Goal: Information Seeking & Learning: Check status

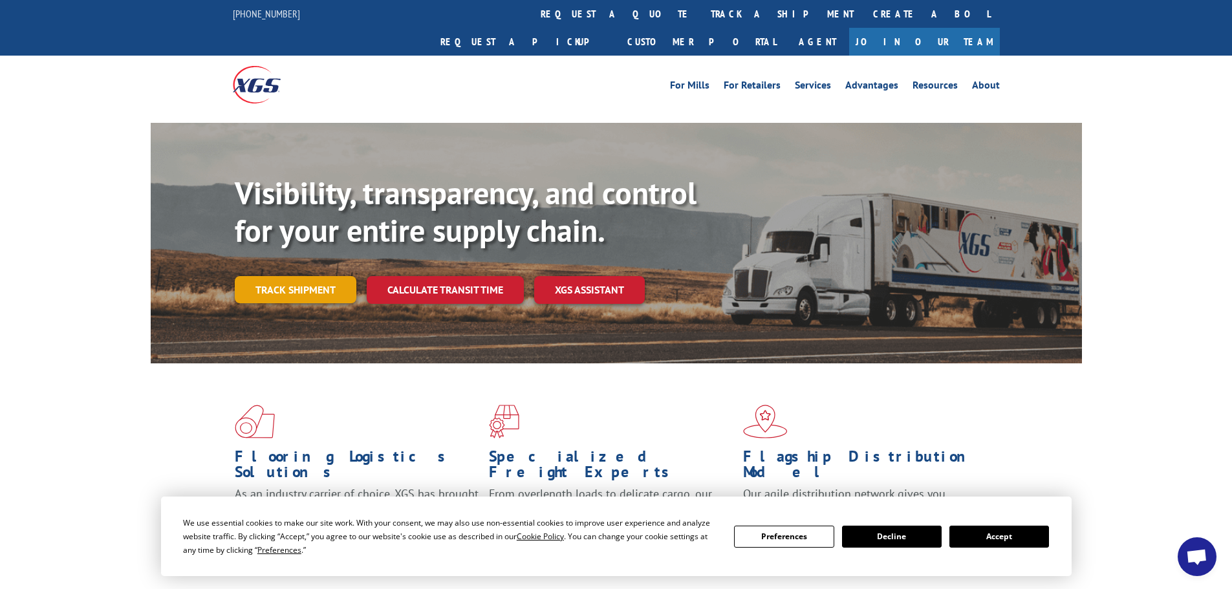
click at [297, 276] on link "Track shipment" at bounding box center [296, 289] width 122 height 27
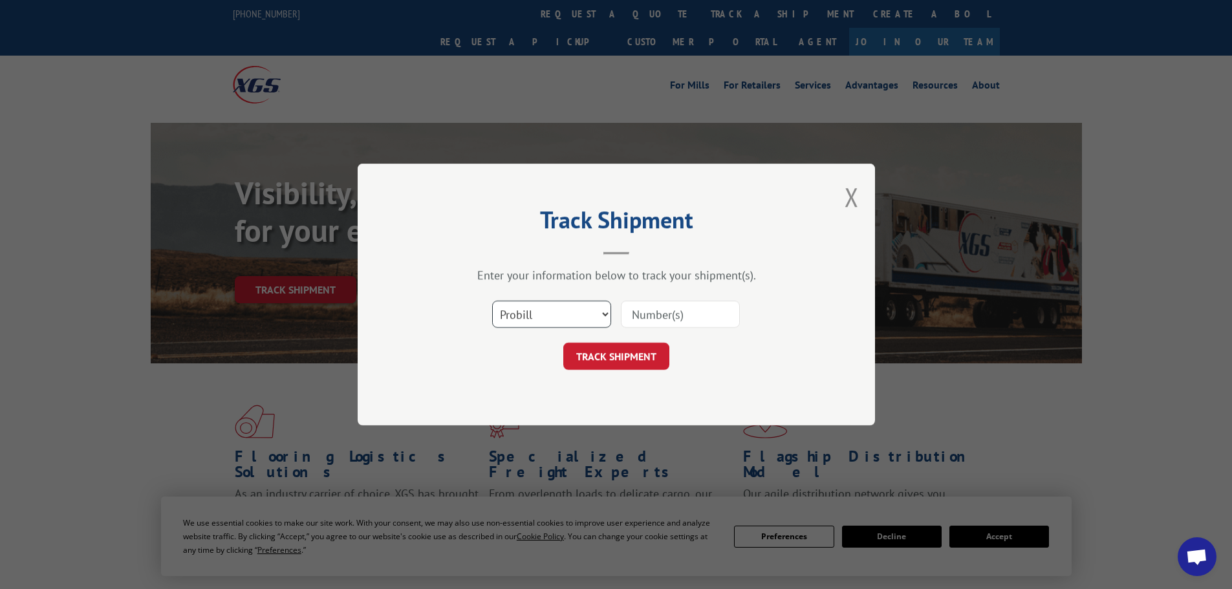
click at [543, 310] on select "Select category... Probill BOL PO" at bounding box center [551, 314] width 119 height 27
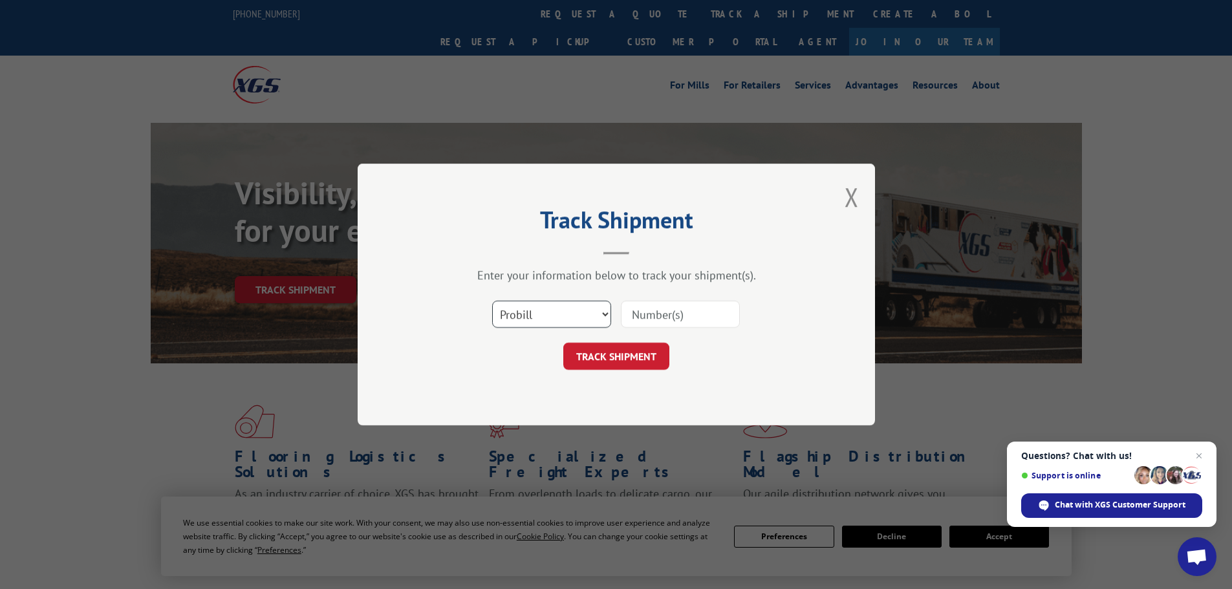
select select "po"
click at [492, 301] on select "Select category... Probill BOL PO" at bounding box center [551, 314] width 119 height 27
click at [650, 316] on input at bounding box center [680, 314] width 119 height 27
paste input "22533468"
type input "22533468"
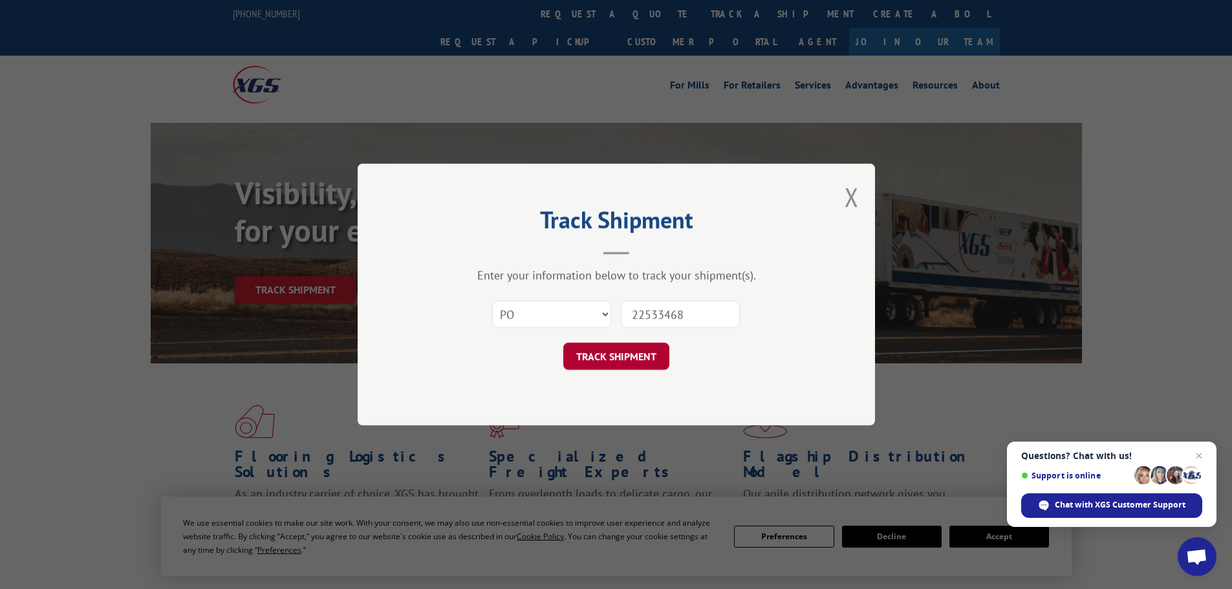
click at [631, 353] on button "TRACK SHIPMENT" at bounding box center [616, 356] width 106 height 27
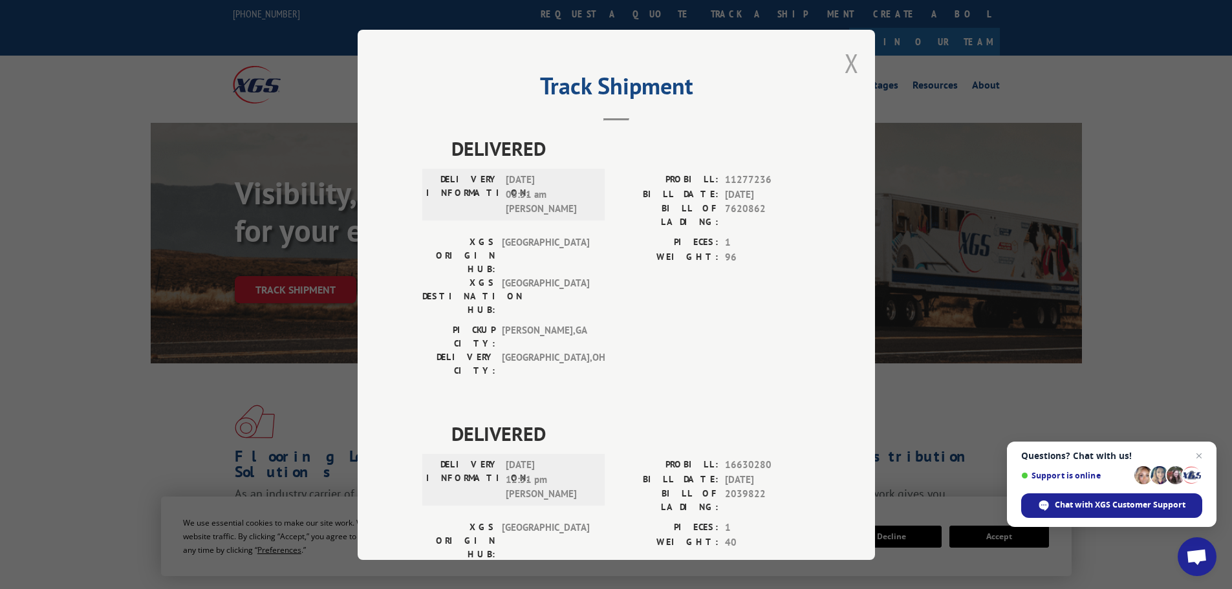
click at [844, 60] on button "Close modal" at bounding box center [851, 63] width 14 height 34
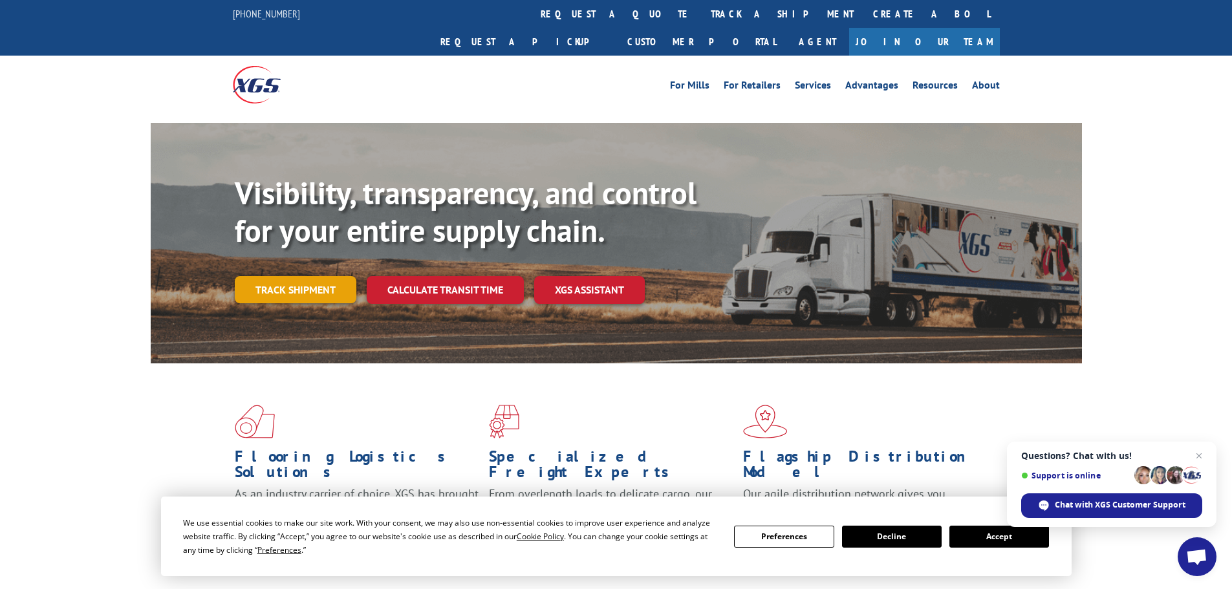
click at [253, 276] on link "Track shipment" at bounding box center [296, 289] width 122 height 27
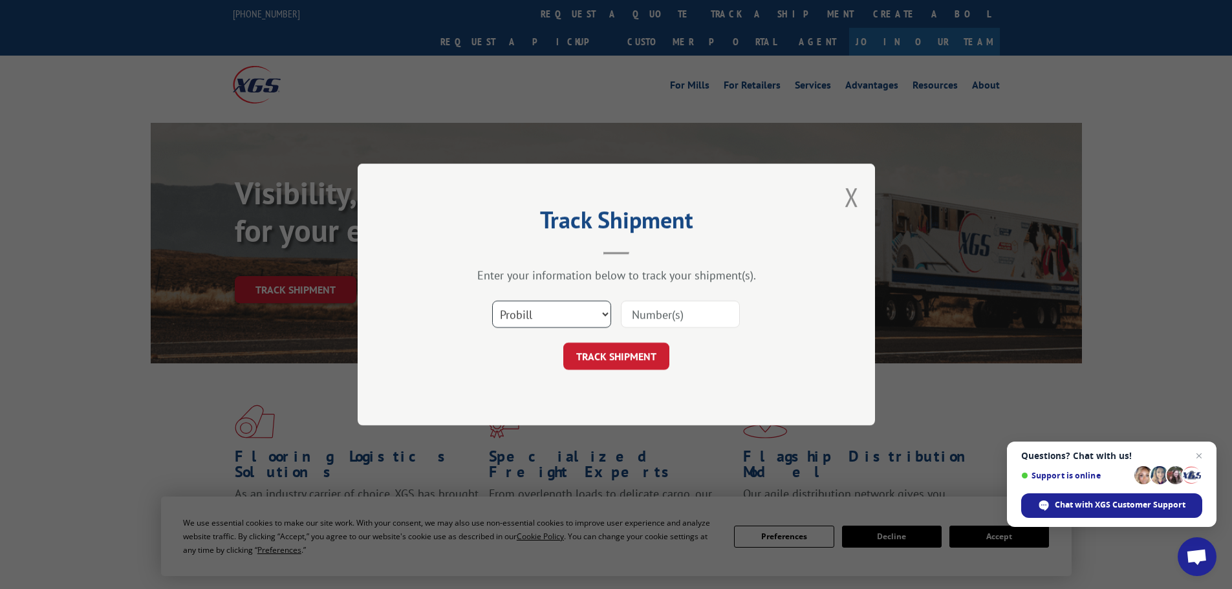
click at [526, 314] on select "Select category... Probill BOL PO" at bounding box center [551, 314] width 119 height 27
select select "po"
click at [492, 301] on select "Select category... Probill BOL PO" at bounding box center [551, 314] width 119 height 27
click at [635, 306] on input at bounding box center [680, 314] width 119 height 27
paste input "22533616"
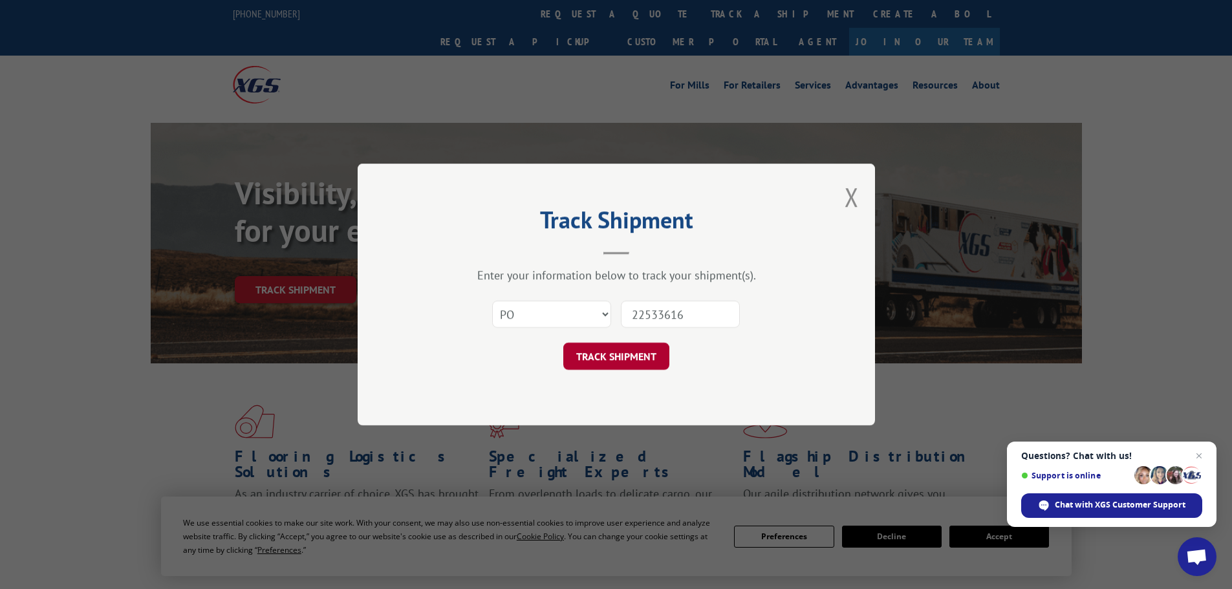
type input "22533616"
click at [607, 348] on button "TRACK SHIPMENT" at bounding box center [616, 356] width 106 height 27
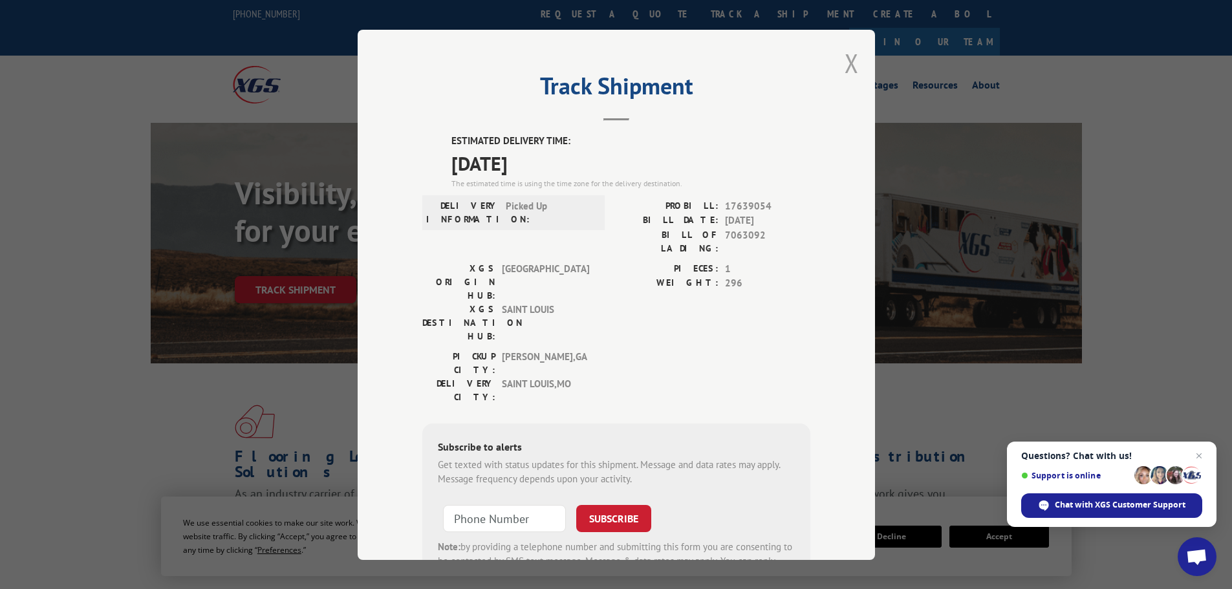
click at [852, 65] on button "Close modal" at bounding box center [851, 63] width 14 height 34
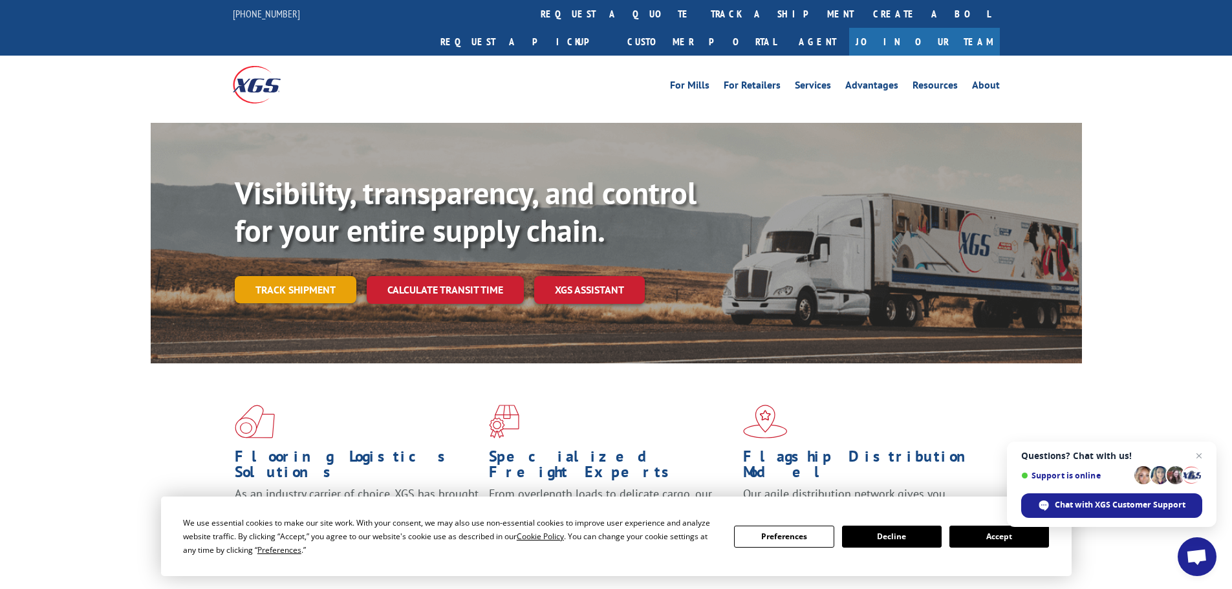
click at [314, 276] on link "Track shipment" at bounding box center [296, 289] width 122 height 27
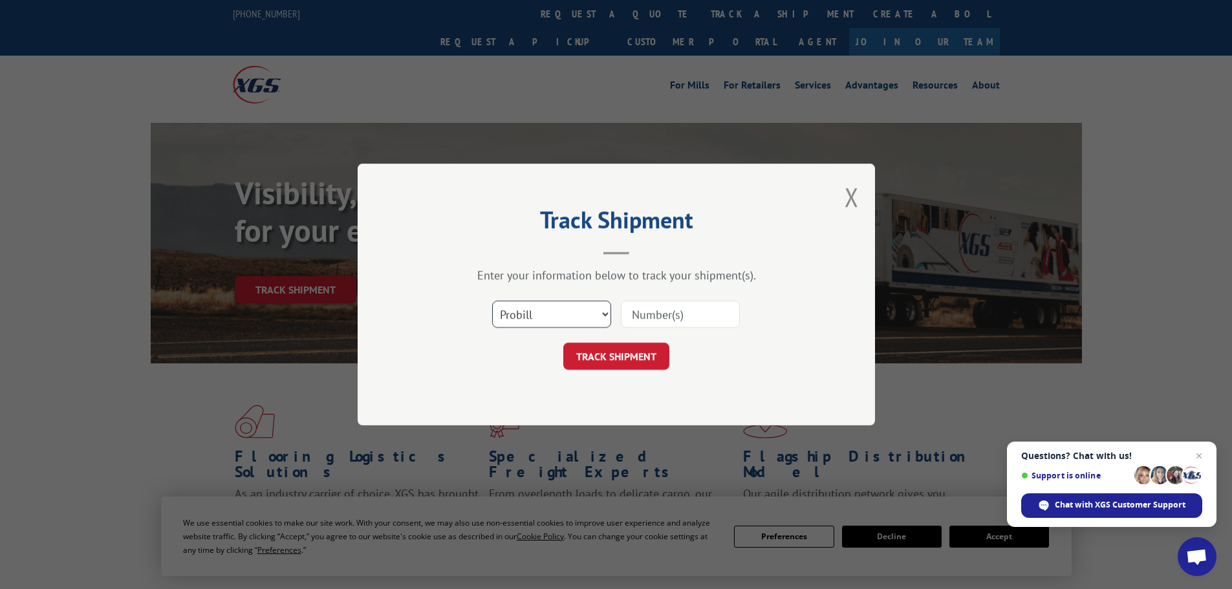
click at [507, 313] on select "Select category... Probill BOL PO" at bounding box center [551, 314] width 119 height 27
select select "po"
click at [492, 301] on select "Select category... Probill BOL PO" at bounding box center [551, 314] width 119 height 27
click at [639, 316] on input at bounding box center [680, 314] width 119 height 27
paste input "22533605"
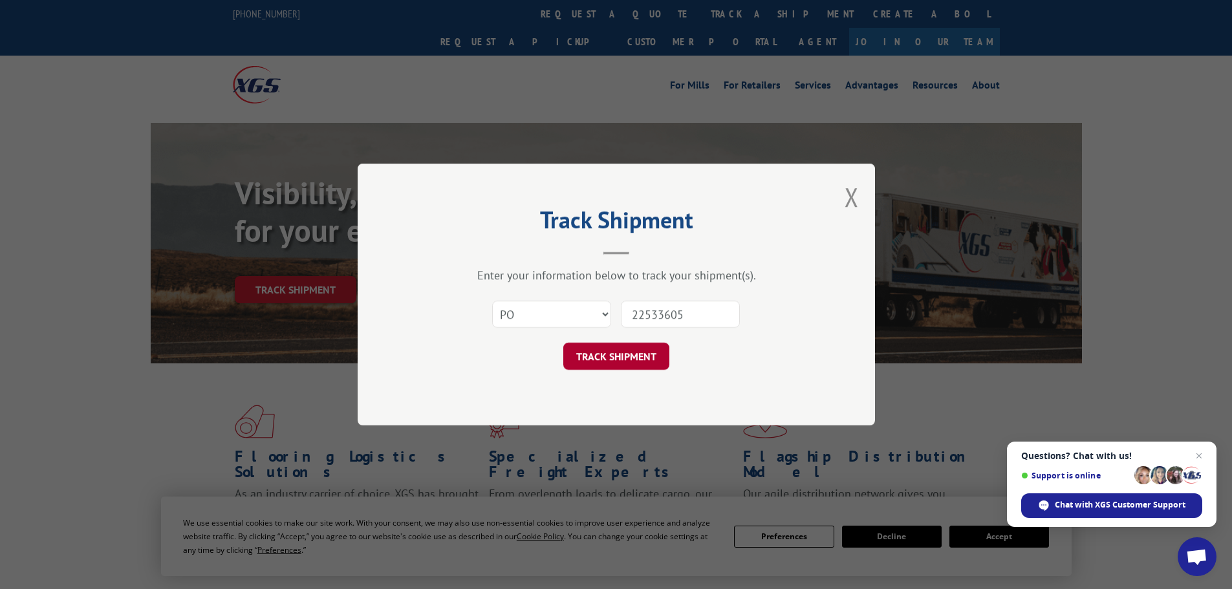
type input "22533605"
click at [612, 358] on button "TRACK SHIPMENT" at bounding box center [616, 356] width 106 height 27
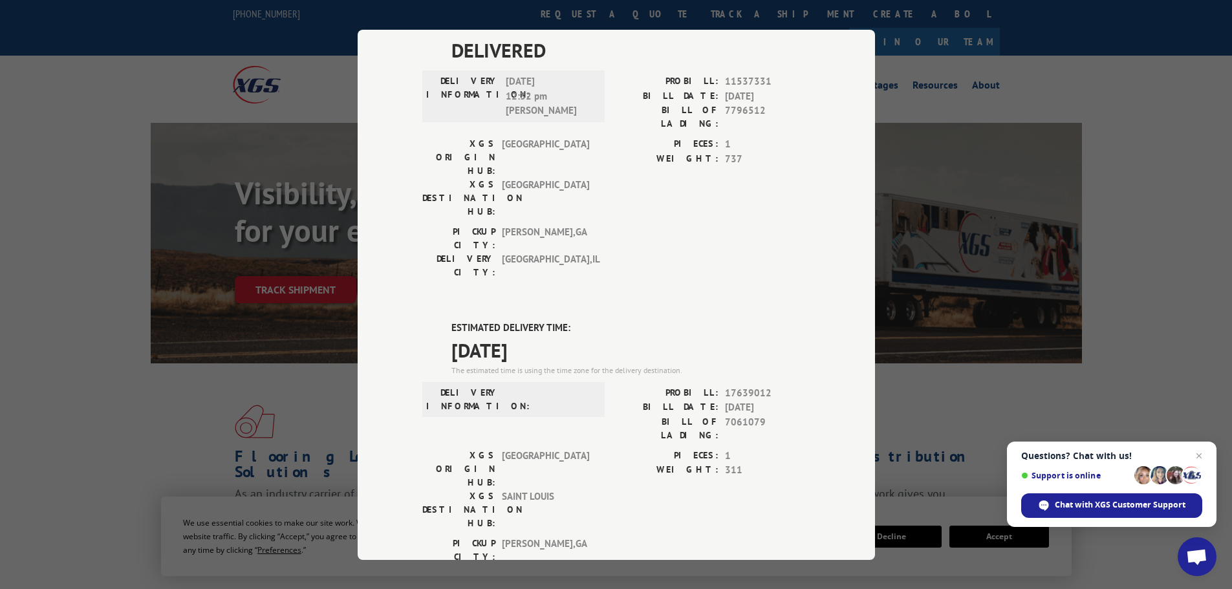
scroll to position [129, 0]
